Goal: Information Seeking & Learning: Learn about a topic

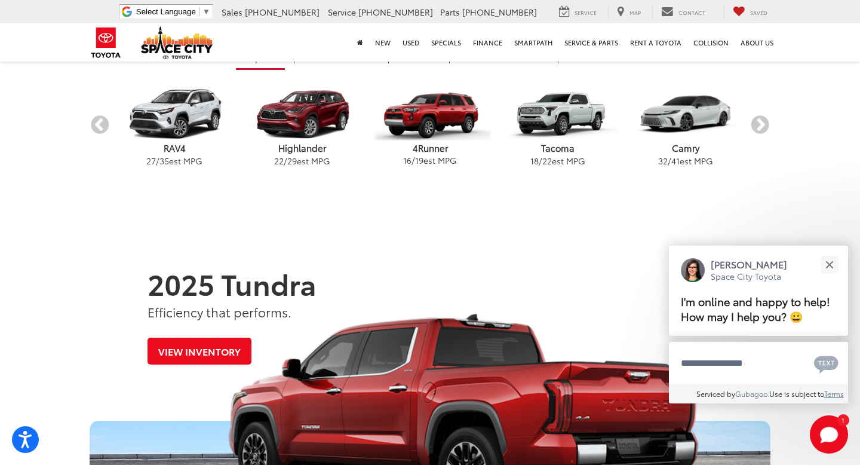
scroll to position [372, 0]
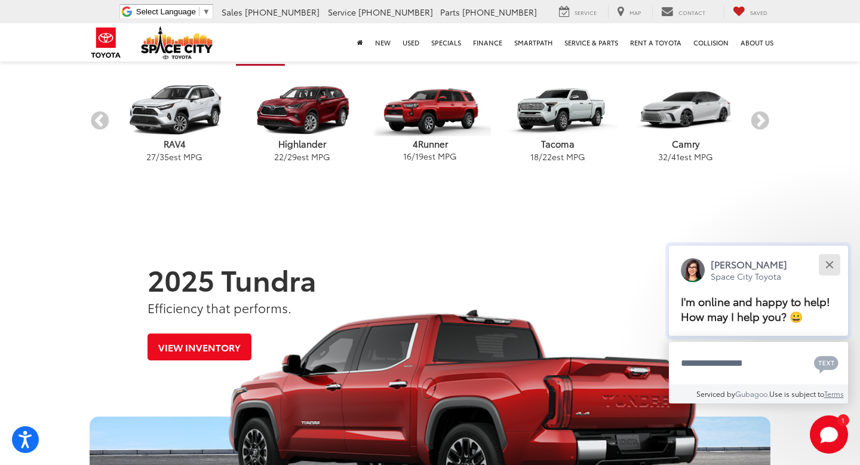
click at [825, 263] on button "Close" at bounding box center [830, 265] width 26 height 26
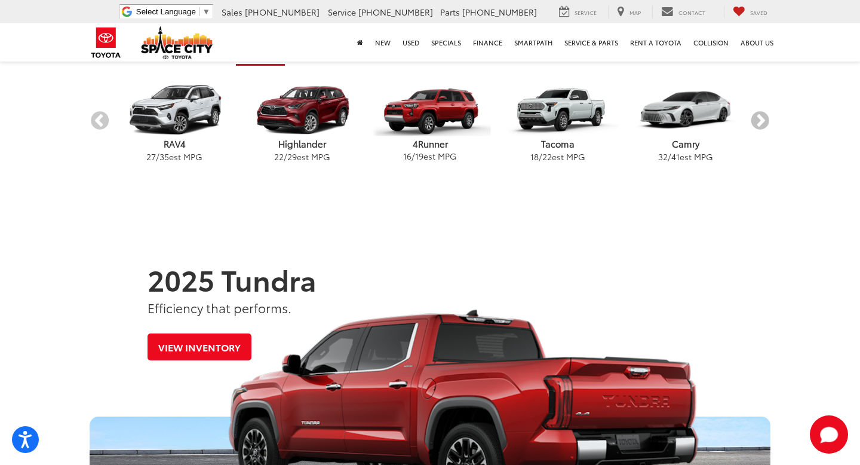
click at [765, 122] on button "Next" at bounding box center [760, 121] width 21 height 21
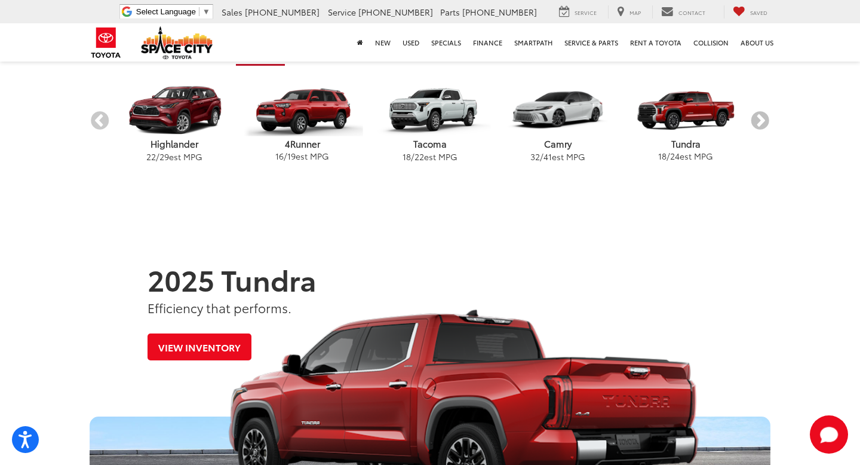
click at [765, 122] on button "Next" at bounding box center [760, 121] width 21 height 21
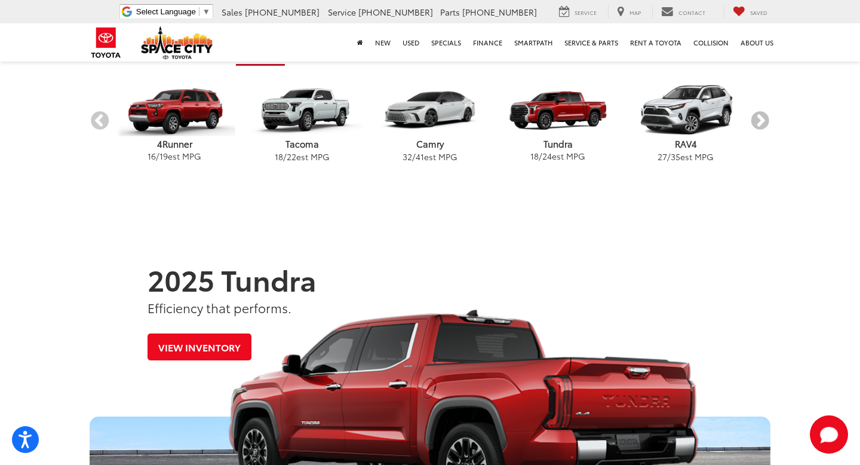
click at [765, 122] on button "Next" at bounding box center [760, 121] width 21 height 21
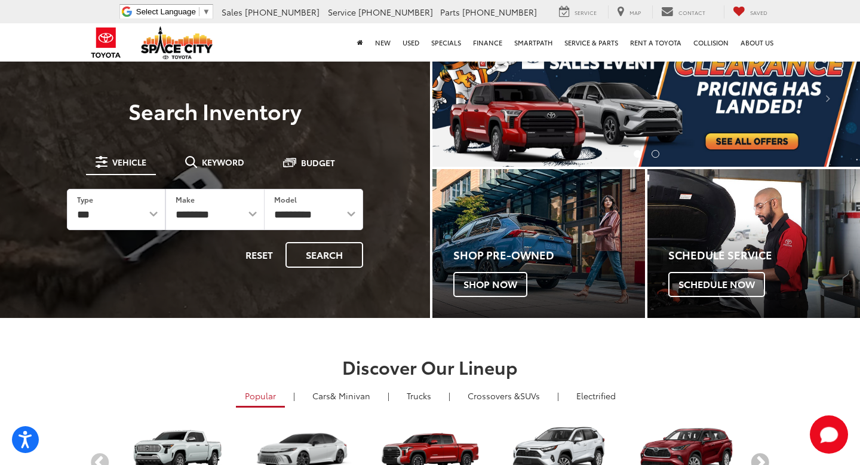
scroll to position [0, 0]
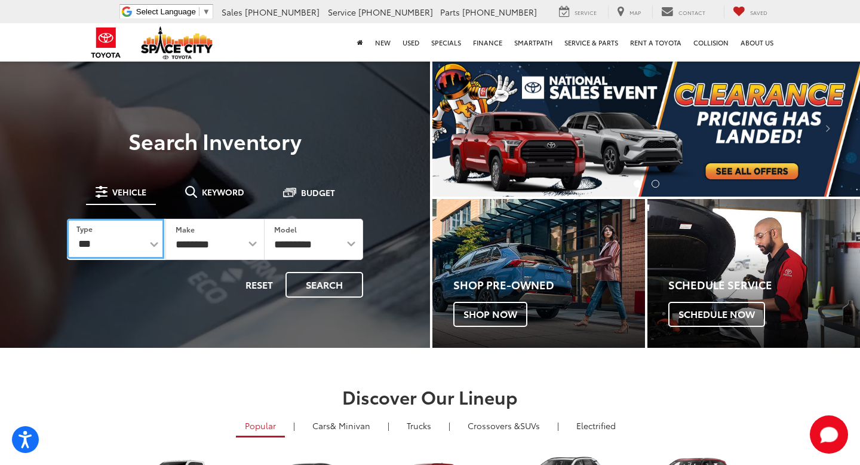
click at [156, 249] on select "*** *** **** *********" at bounding box center [115, 239] width 97 height 40
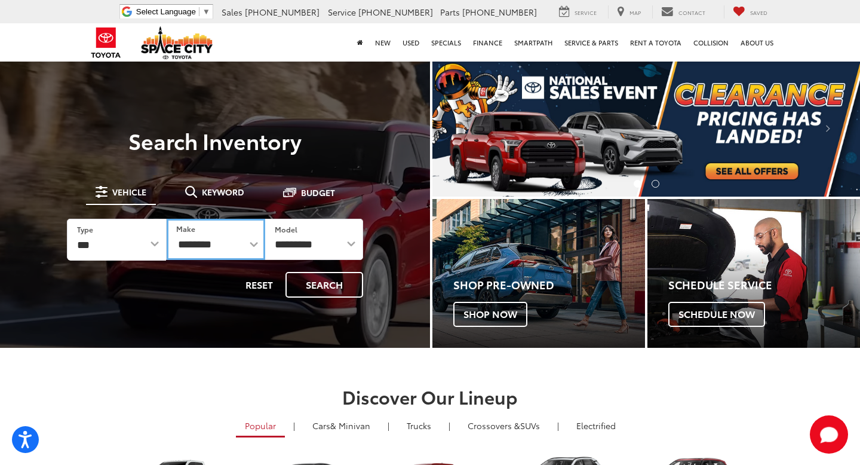
click at [237, 247] on select "**********" at bounding box center [216, 239] width 98 height 41
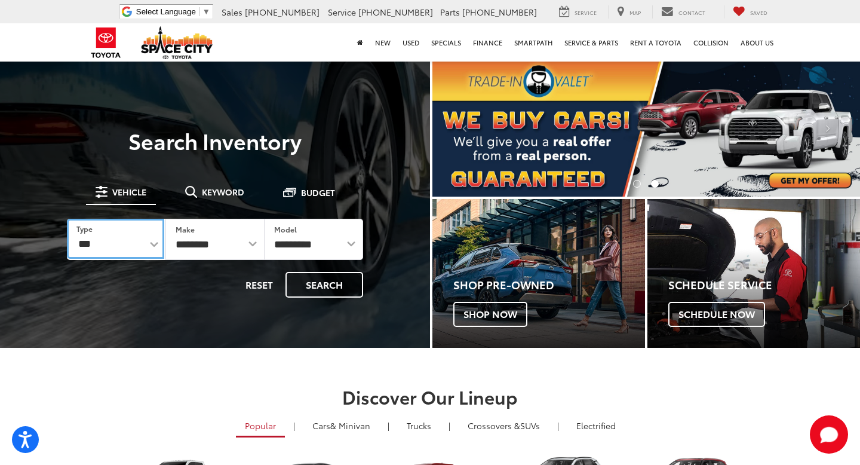
click at [158, 247] on select "*** *** **** *********" at bounding box center [115, 239] width 97 height 40
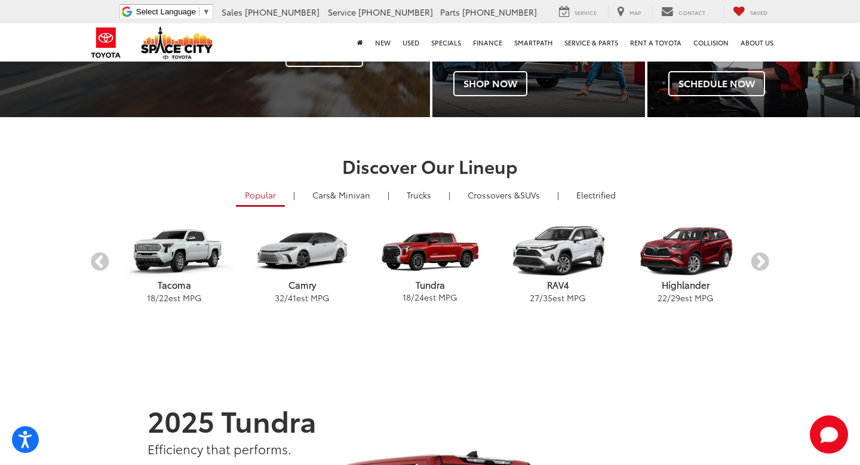
scroll to position [232, 0]
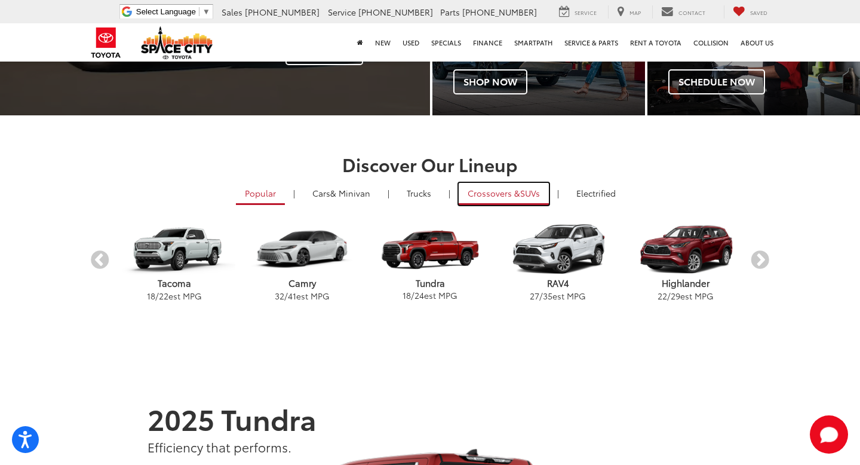
click at [511, 192] on span "Crossovers &" at bounding box center [494, 193] width 53 height 12
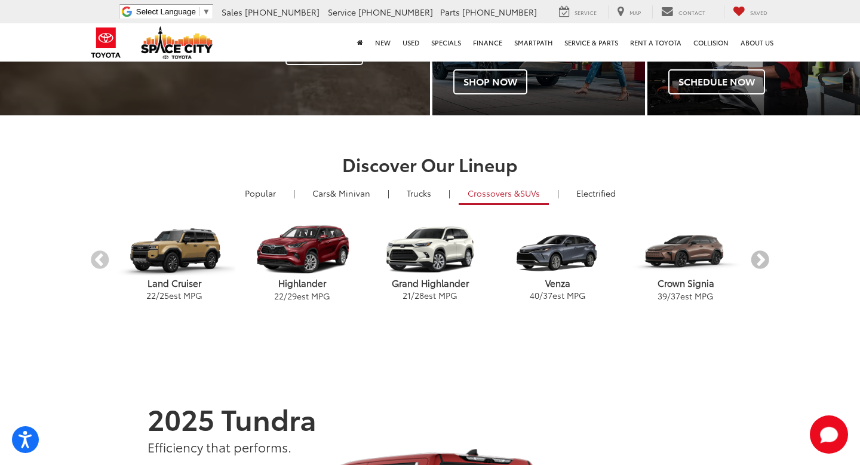
click at [762, 261] on button "Next" at bounding box center [760, 260] width 21 height 21
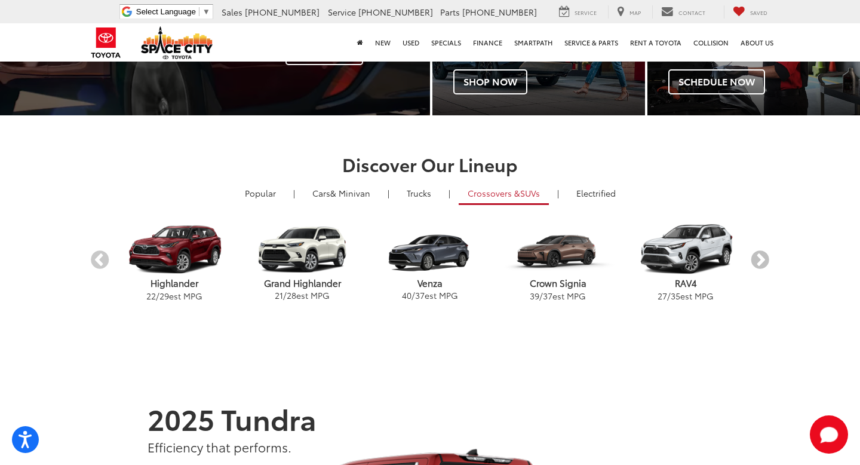
click at [762, 261] on button "Next" at bounding box center [760, 260] width 21 height 21
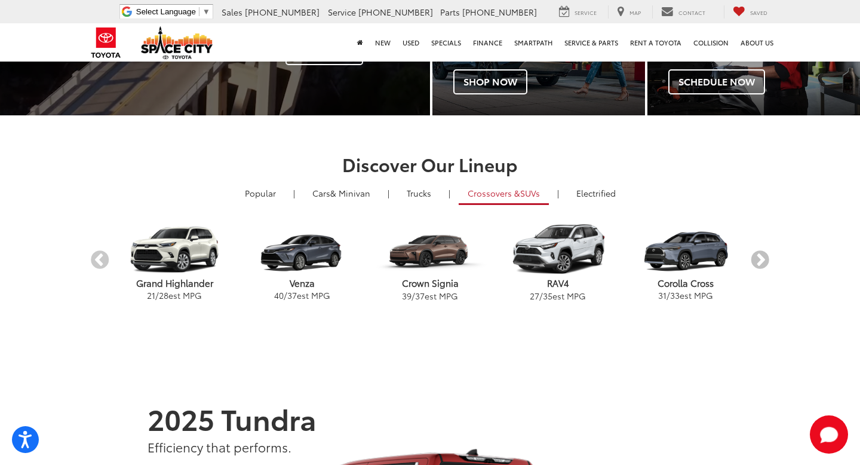
click at [761, 266] on button "Next" at bounding box center [760, 260] width 21 height 21
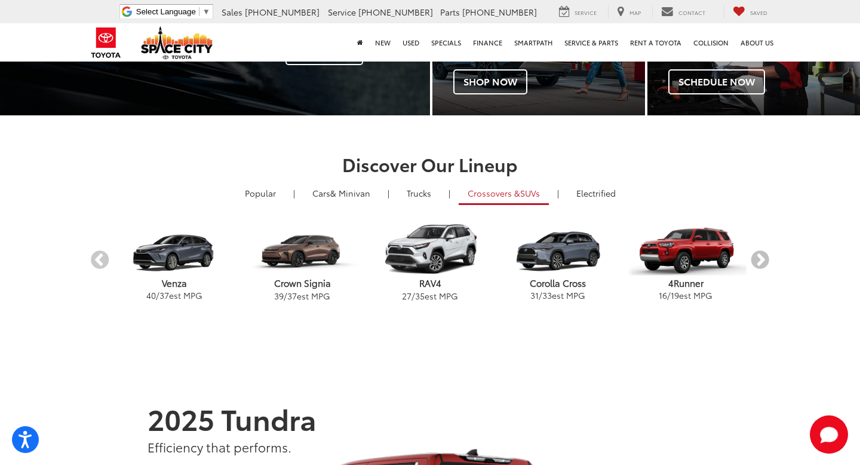
click at [766, 265] on button "Next" at bounding box center [760, 260] width 21 height 21
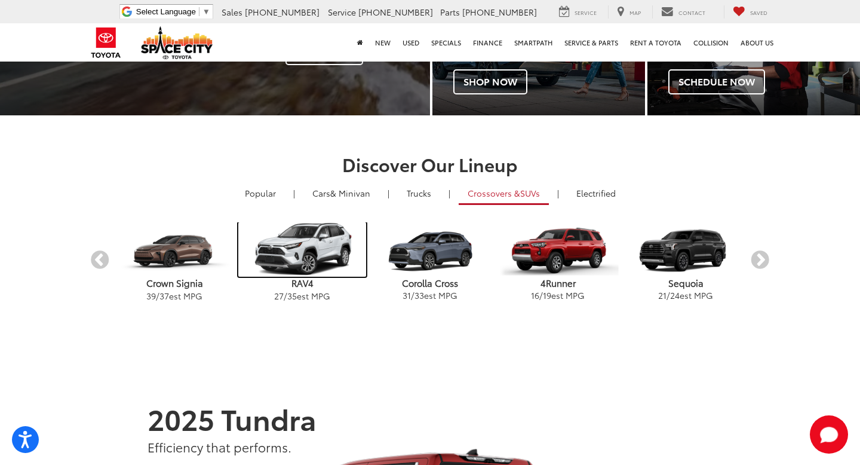
click at [268, 245] on img "carousel" at bounding box center [302, 249] width 128 height 54
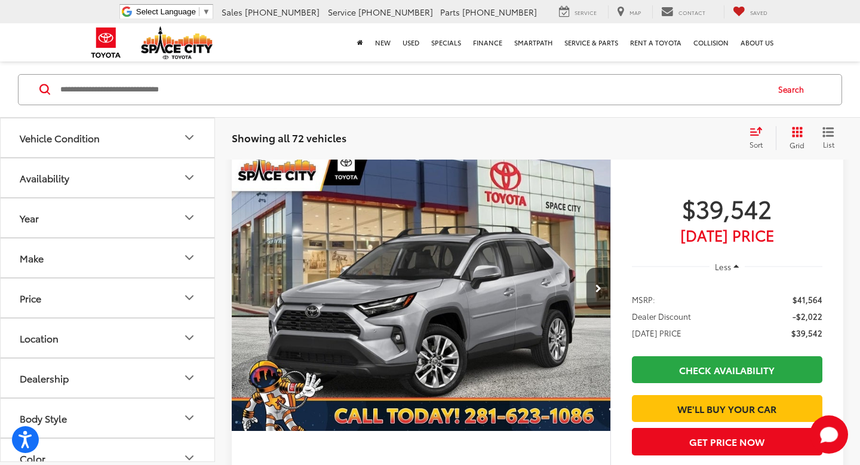
scroll to position [145, 0]
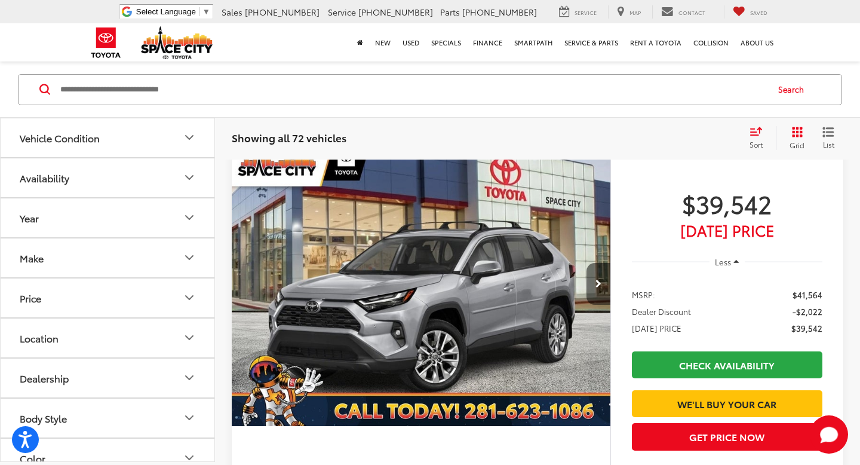
click at [602, 283] on button "Next image" at bounding box center [599, 284] width 24 height 42
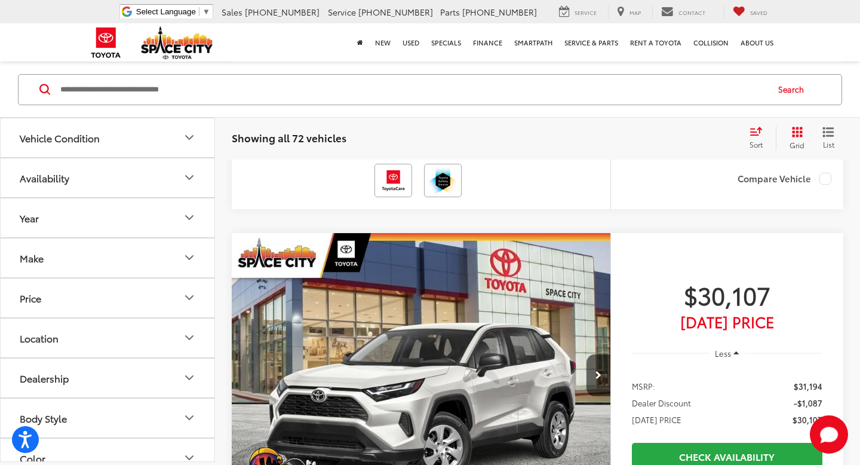
scroll to position [546, 0]
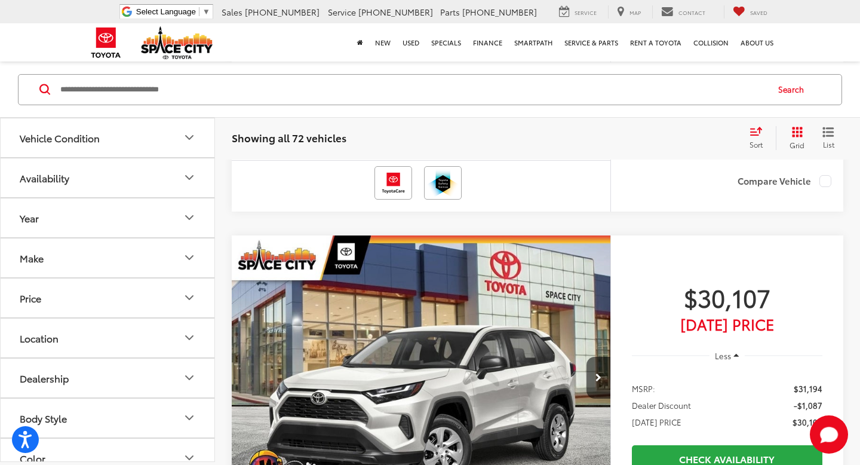
click at [481, 380] on img "2025 Toyota RAV4 LE 0" at bounding box center [421, 378] width 381 height 286
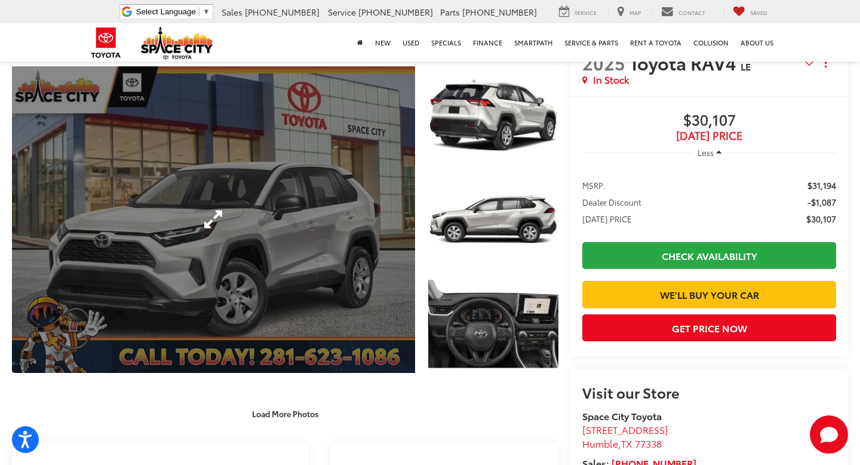
scroll to position [174, 0]
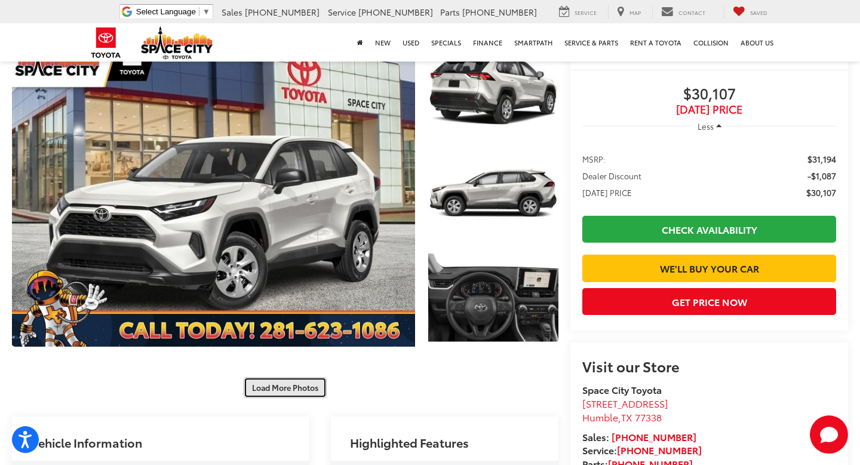
click at [311, 387] on button "Load More Photos" at bounding box center [285, 387] width 83 height 21
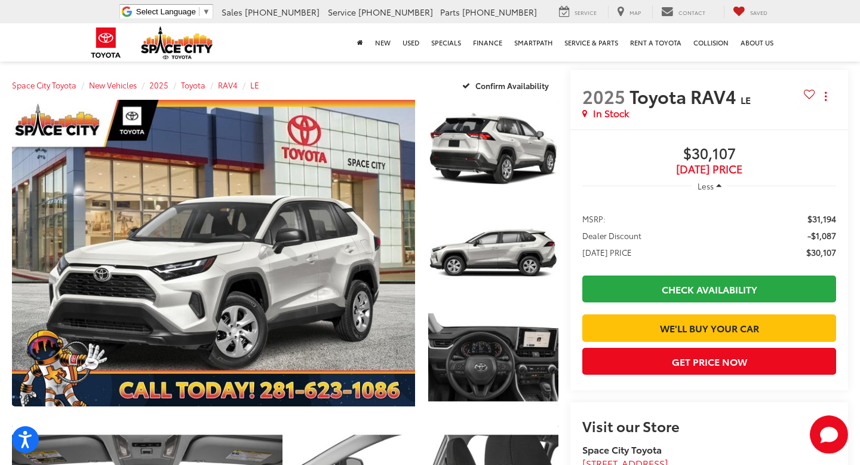
scroll to position [115, 0]
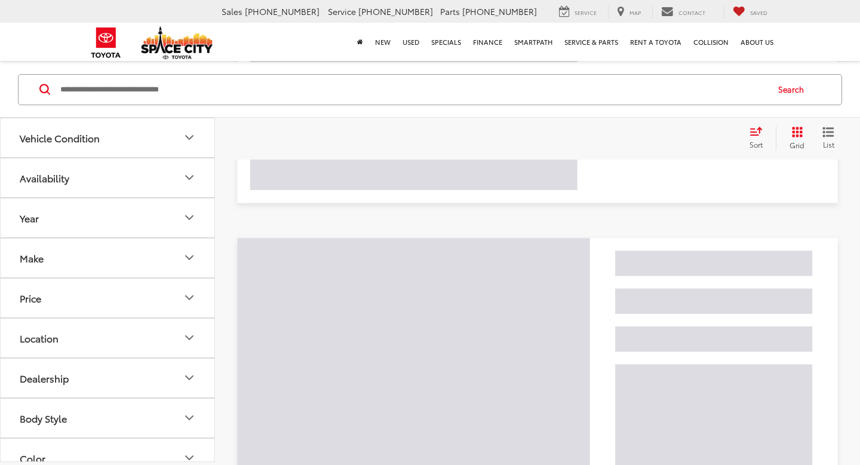
scroll to position [156, 0]
